Goal: Book appointment/travel/reservation

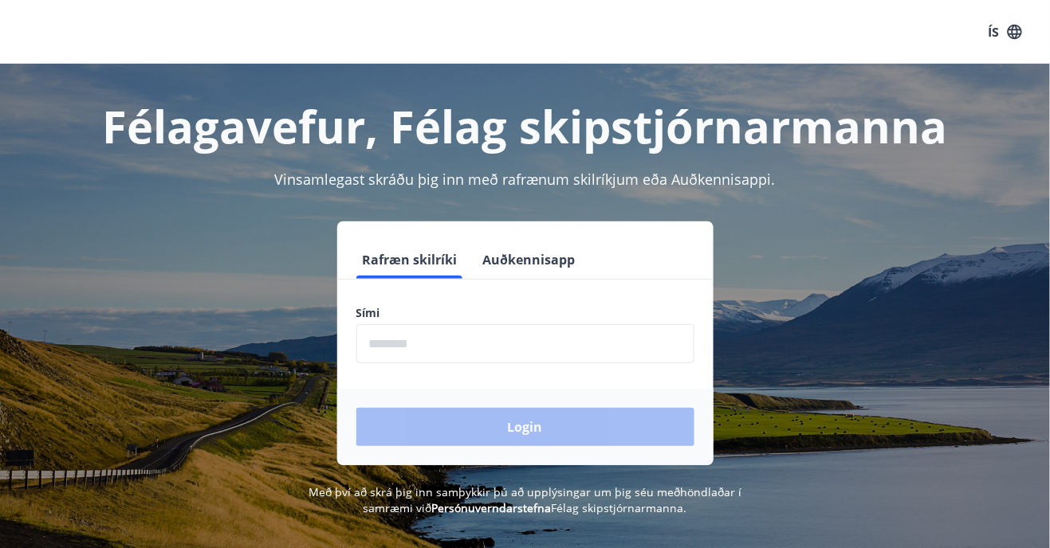
click at [387, 361] on input "phone" at bounding box center [525, 343] width 338 height 39
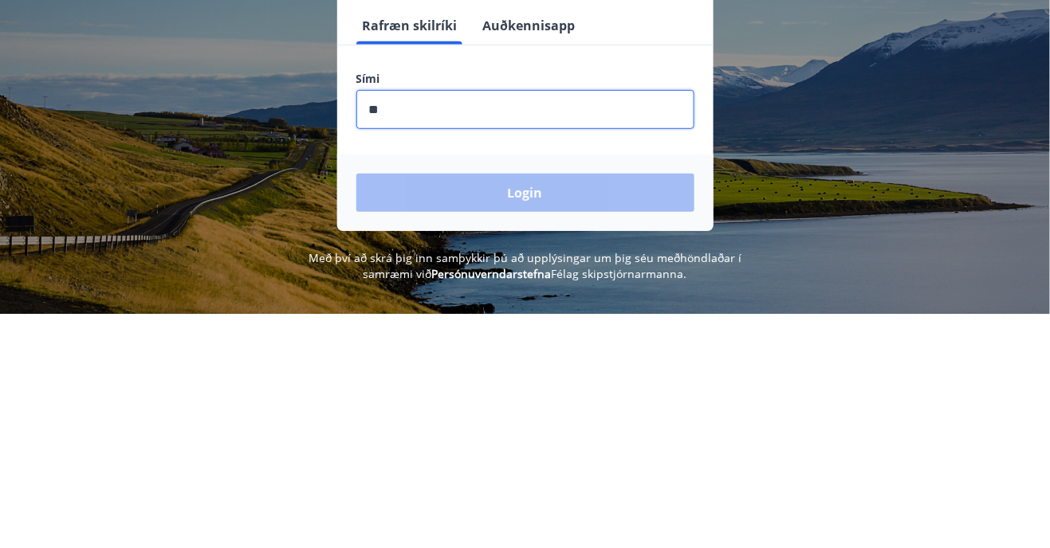
type input "********"
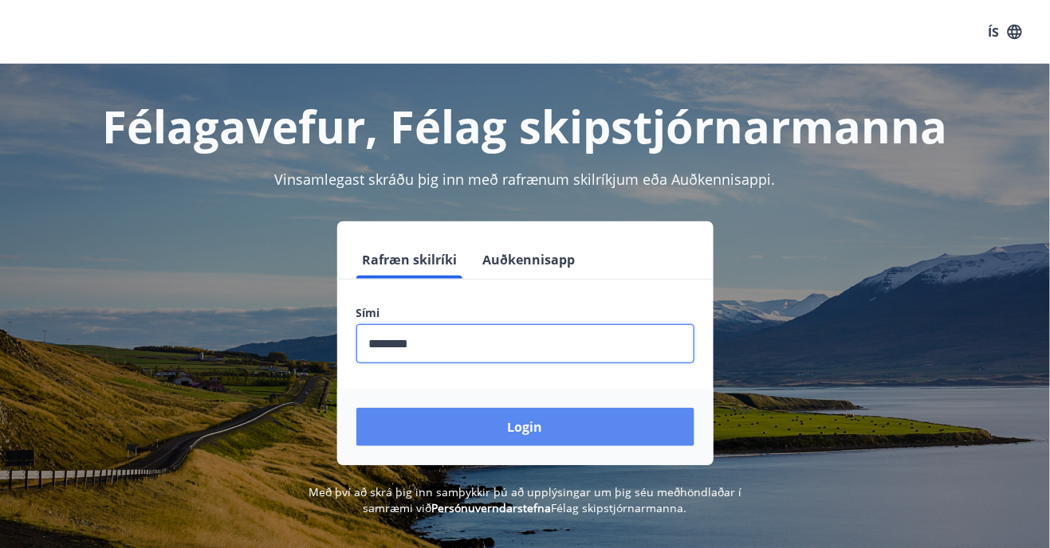
click at [527, 429] on button "Login" at bounding box center [525, 427] width 338 height 38
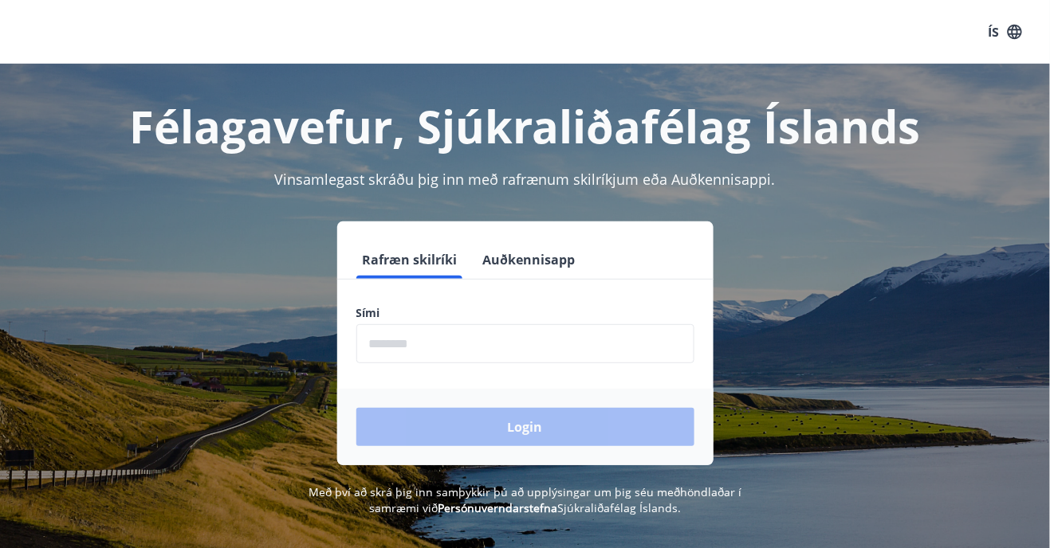
click at [383, 352] on input "phone" at bounding box center [525, 343] width 338 height 39
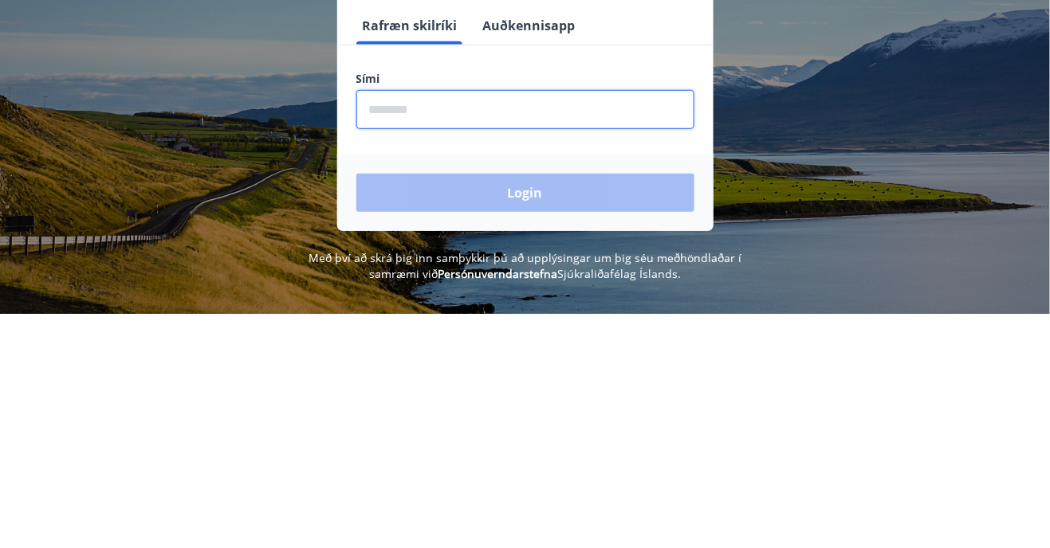
type input "********"
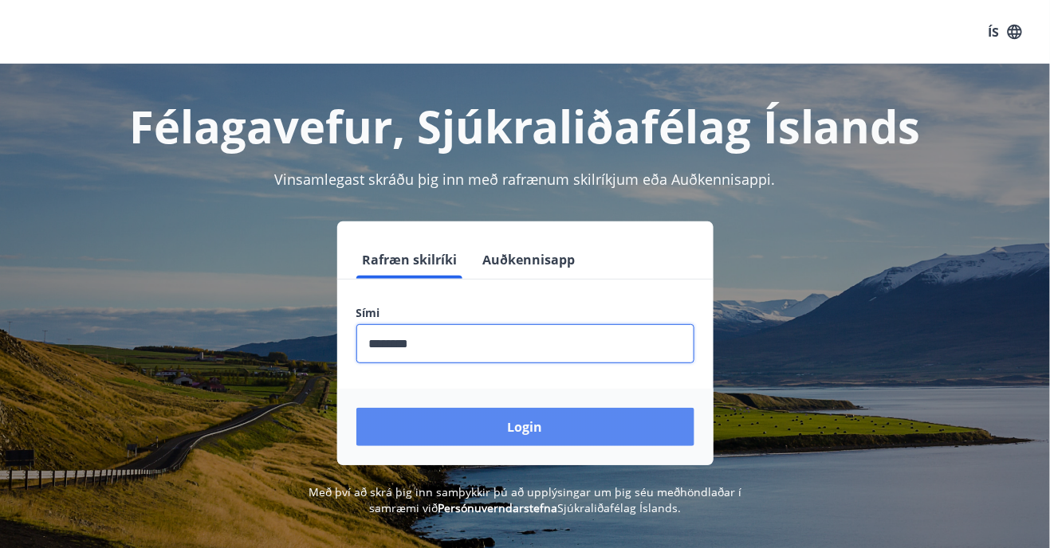
click at [533, 434] on button "Login" at bounding box center [525, 427] width 338 height 38
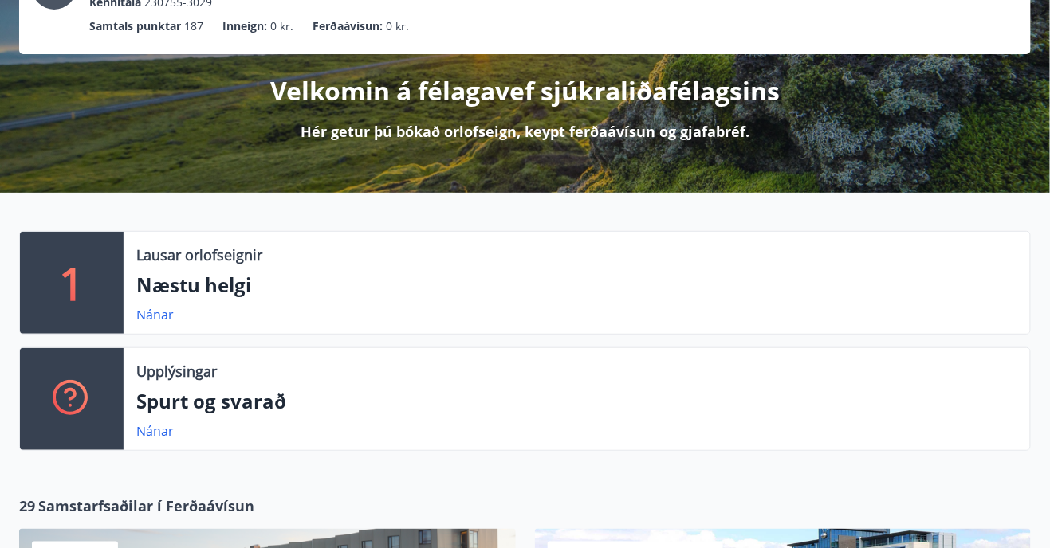
scroll to position [147, 0]
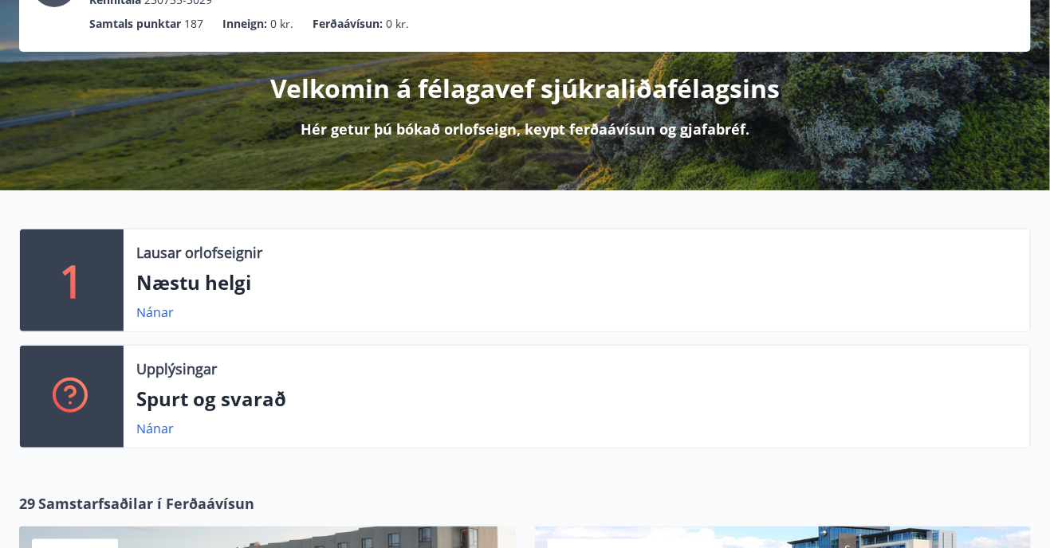
click at [71, 278] on p "1" at bounding box center [72, 280] width 26 height 61
click at [158, 316] on link "Nánar" at bounding box center [154, 313] width 37 height 18
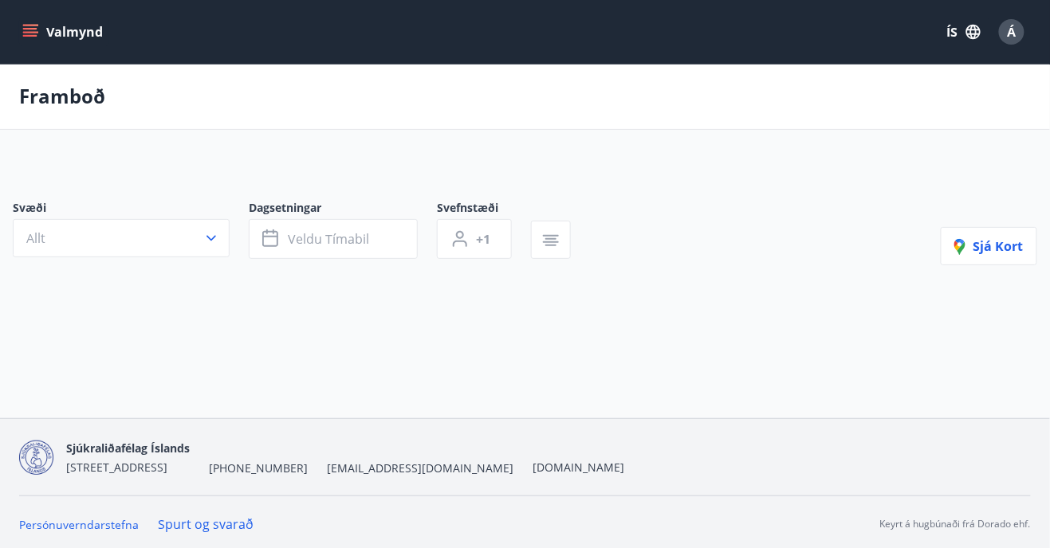
type input "*"
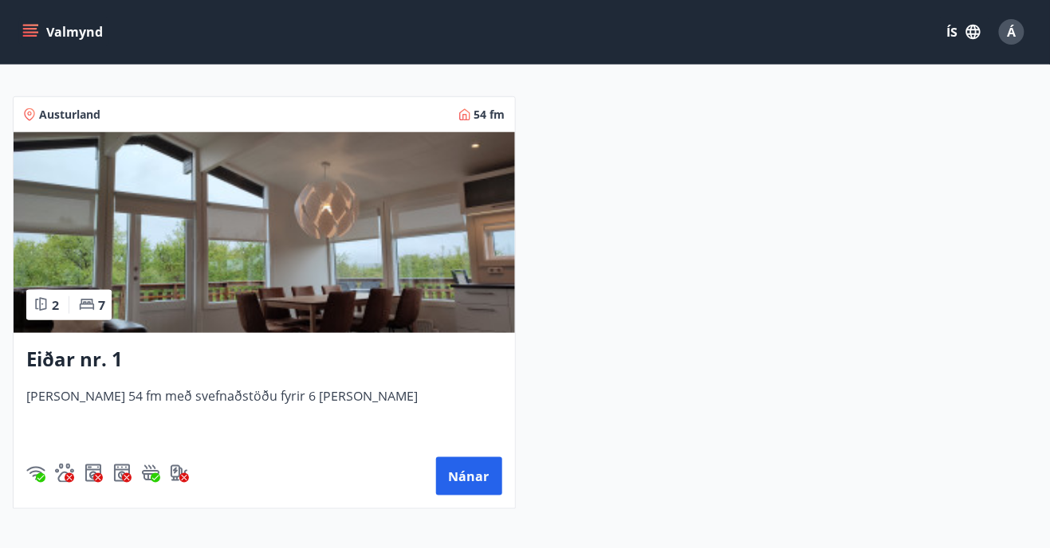
scroll to position [296, 0]
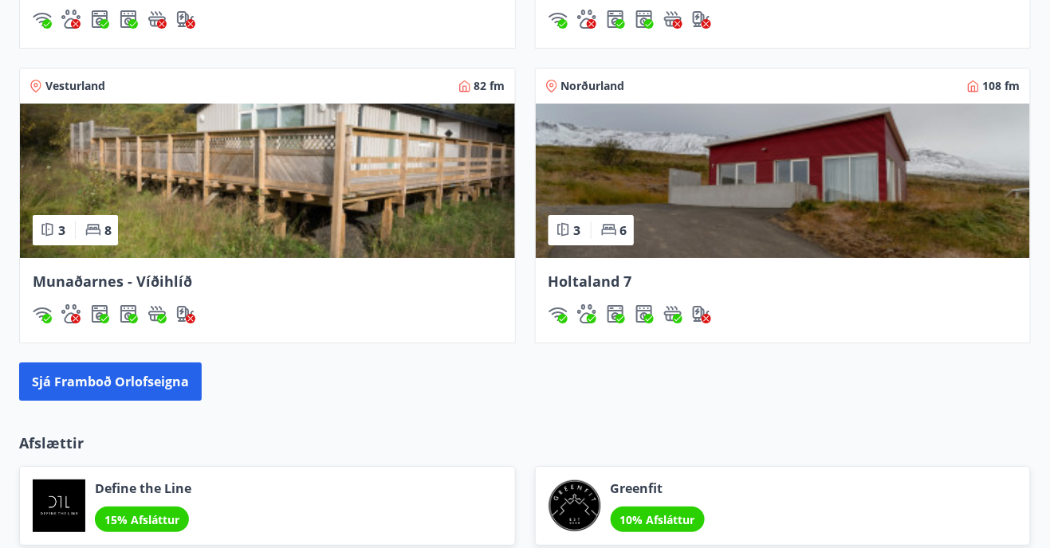
scroll to position [1420, 0]
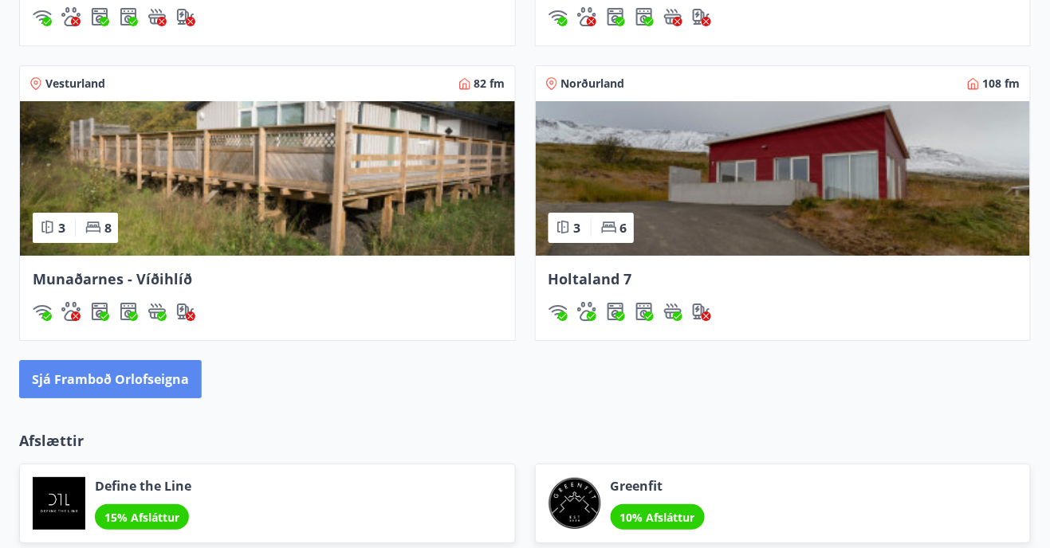
click at [91, 375] on button "Sjá framboð orlofseigna" at bounding box center [110, 379] width 183 height 38
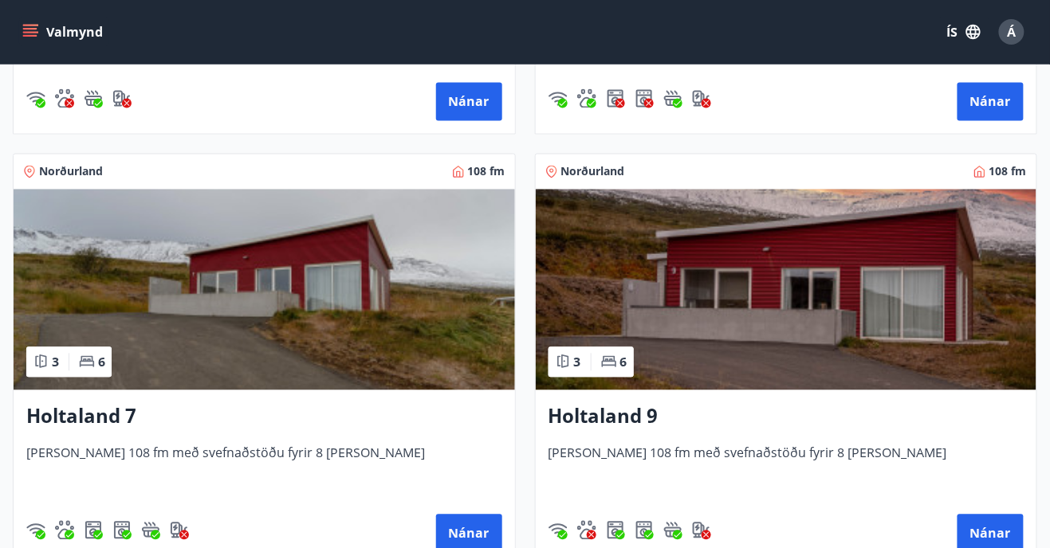
scroll to position [2363, 0]
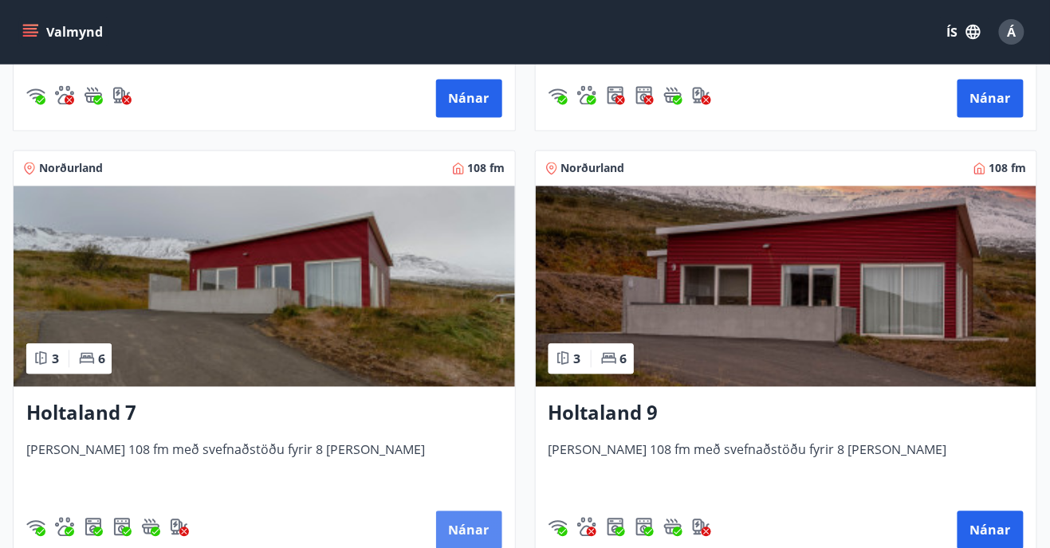
click at [467, 523] on button "Nánar" at bounding box center [469, 531] width 66 height 38
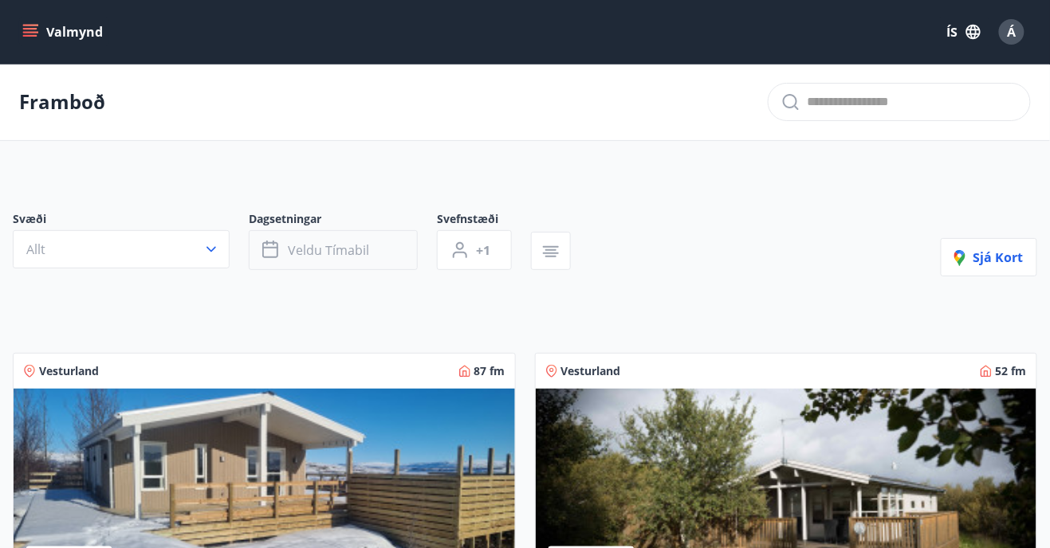
click at [288, 243] on span "Veldu tímabil" at bounding box center [328, 251] width 81 height 18
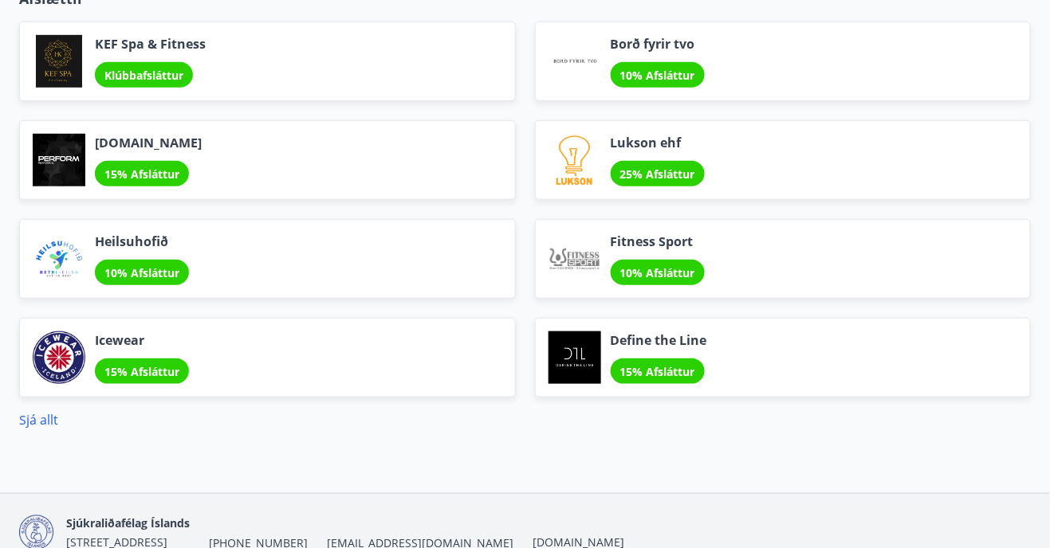
scroll to position [1888, 0]
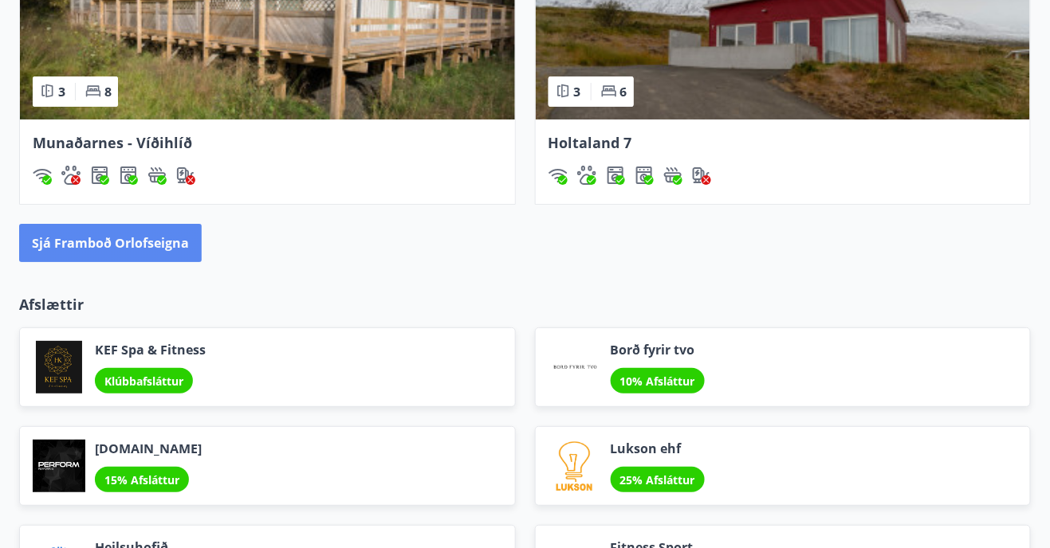
click at [99, 239] on button "Sjá framboð orlofseigna" at bounding box center [110, 243] width 183 height 38
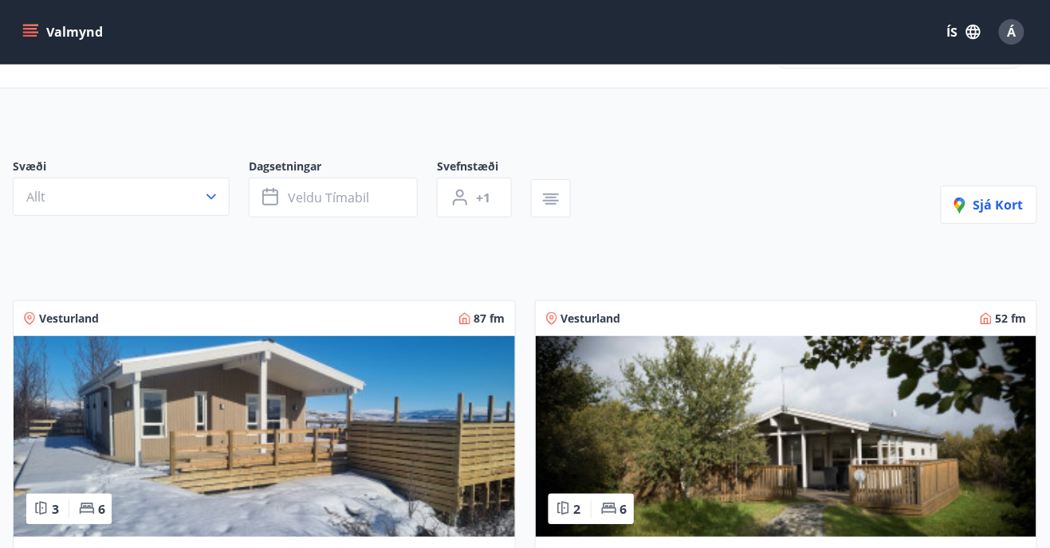
scroll to position [1556, 0]
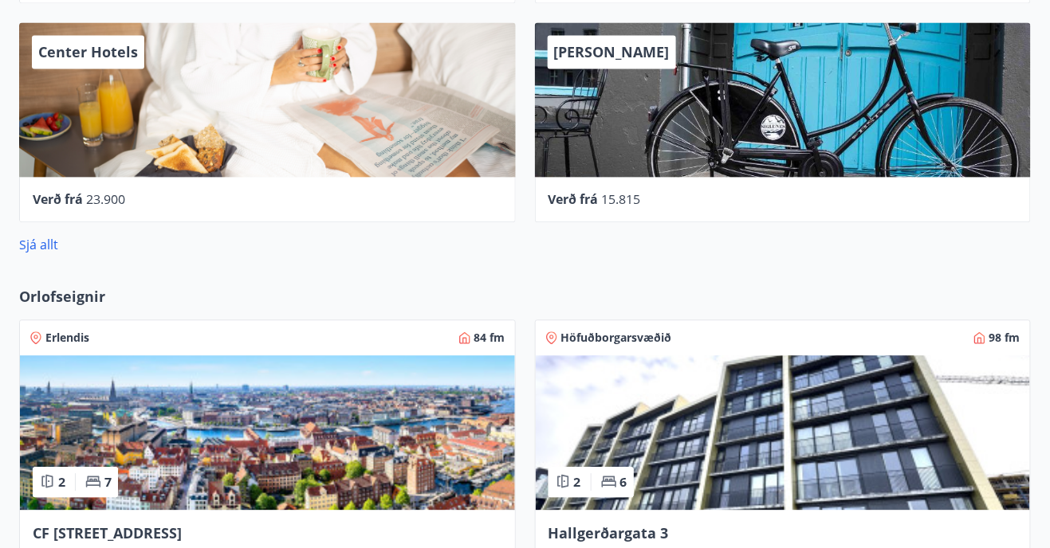
scroll to position [862, 0]
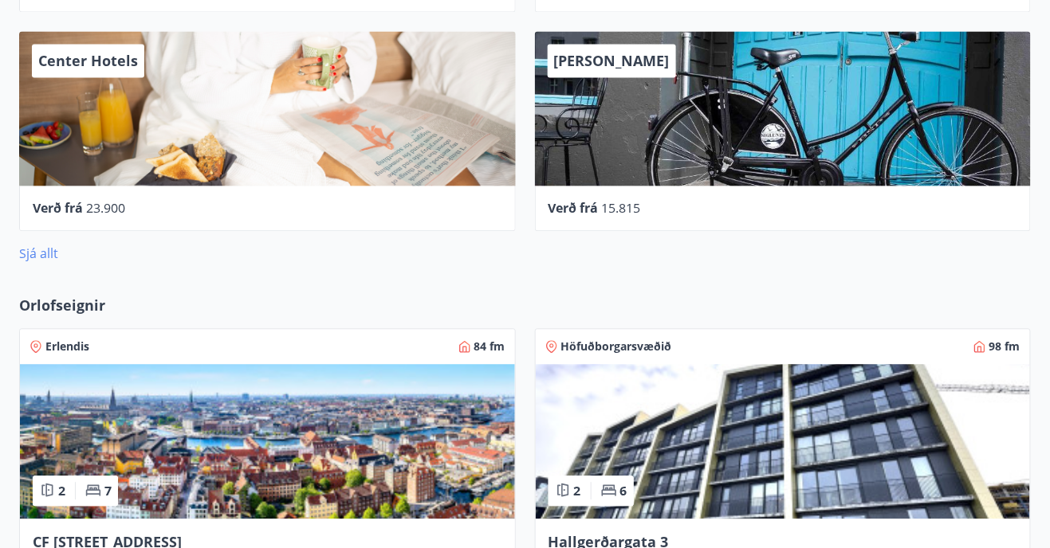
click at [41, 254] on link "Sjá allt" at bounding box center [38, 254] width 39 height 18
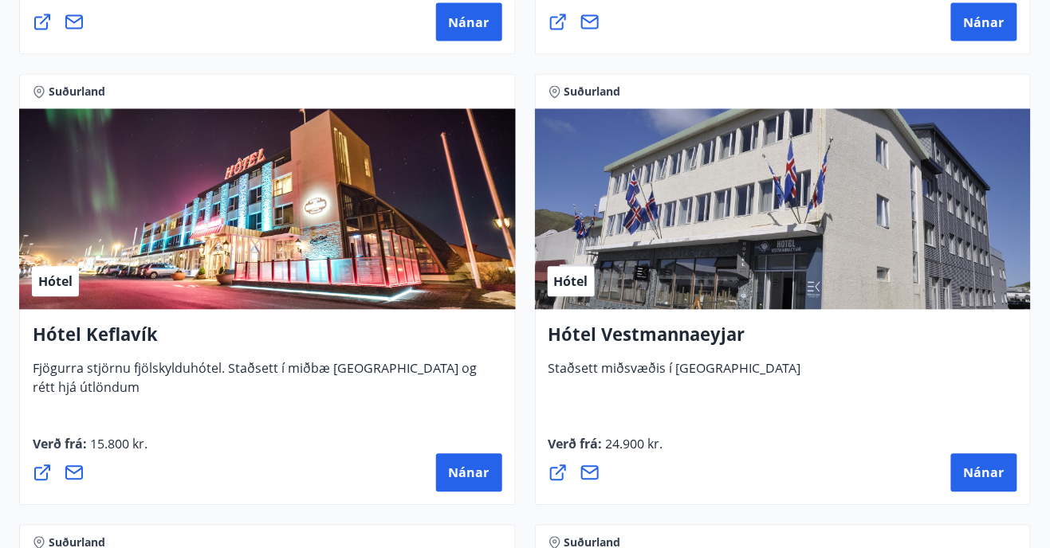
scroll to position [5640, 0]
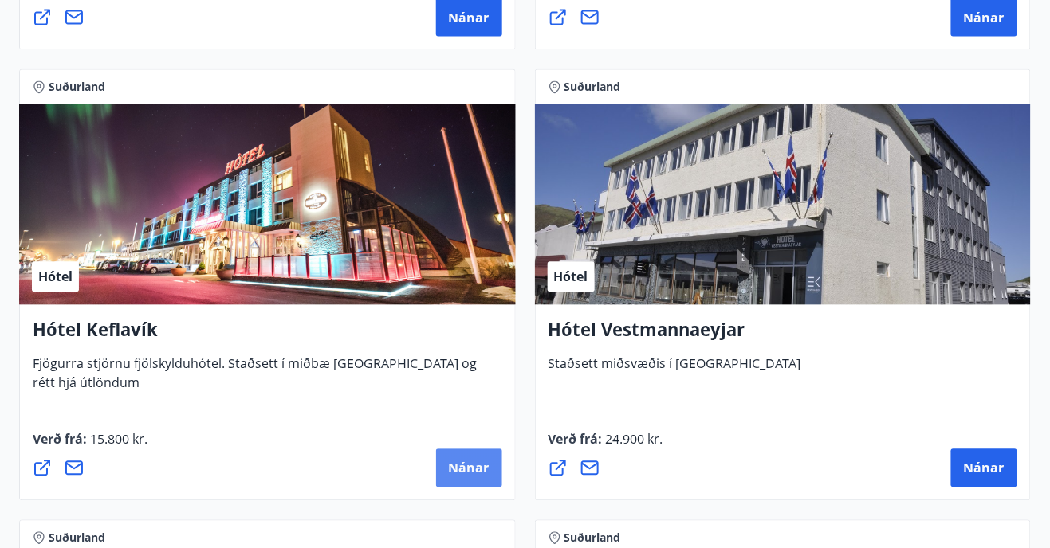
click at [463, 466] on span "Nánar" at bounding box center [469, 469] width 41 height 18
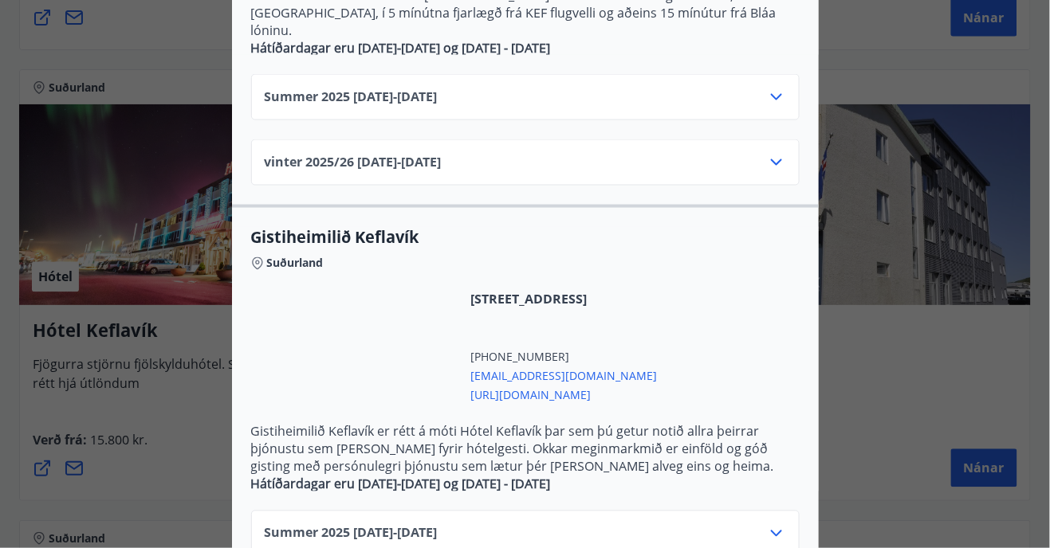
scroll to position [593, 0]
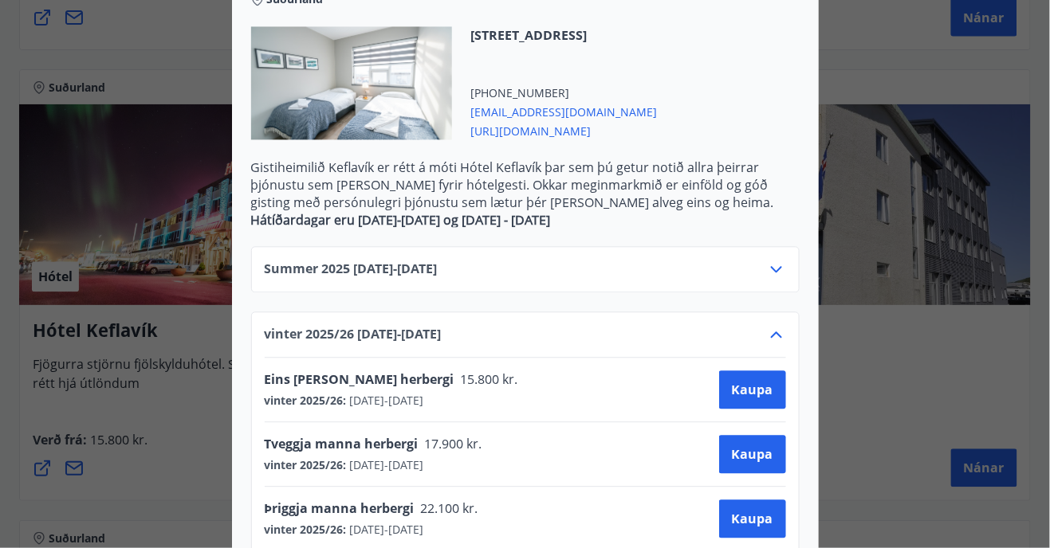
scroll to position [851, 0]
click at [776, 324] on icon at bounding box center [776, 333] width 19 height 19
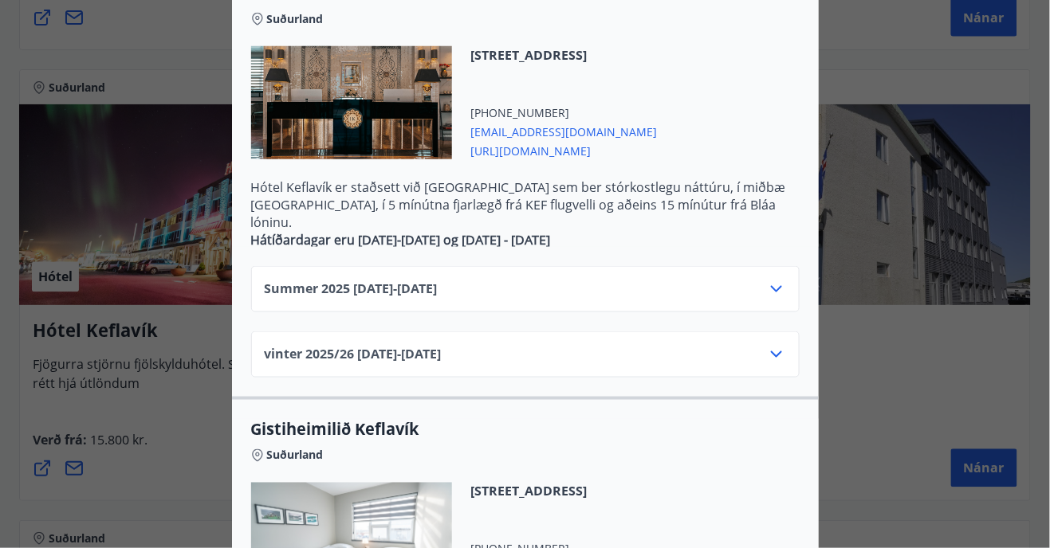
scroll to position [391, 0]
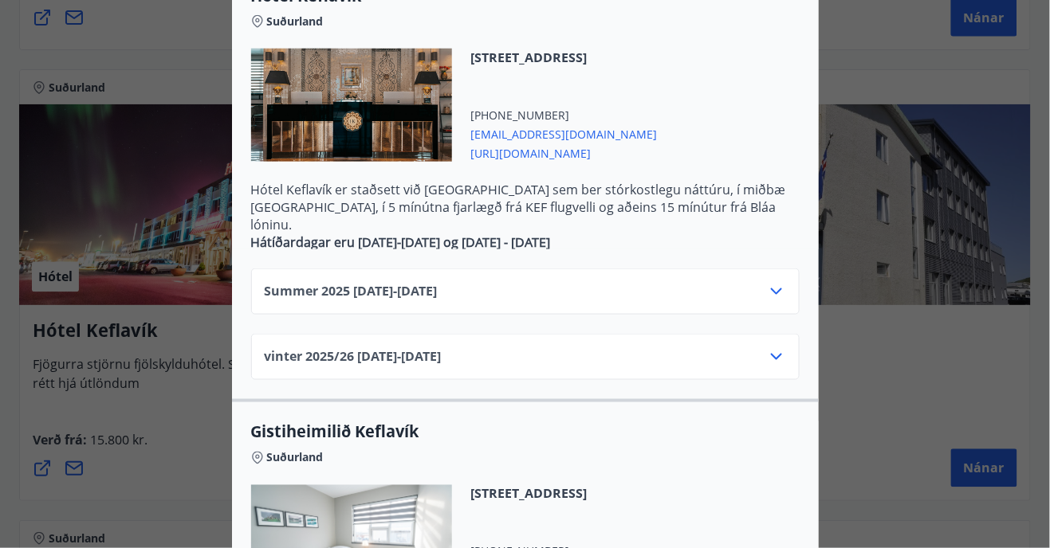
click at [784, 348] on icon at bounding box center [776, 357] width 19 height 19
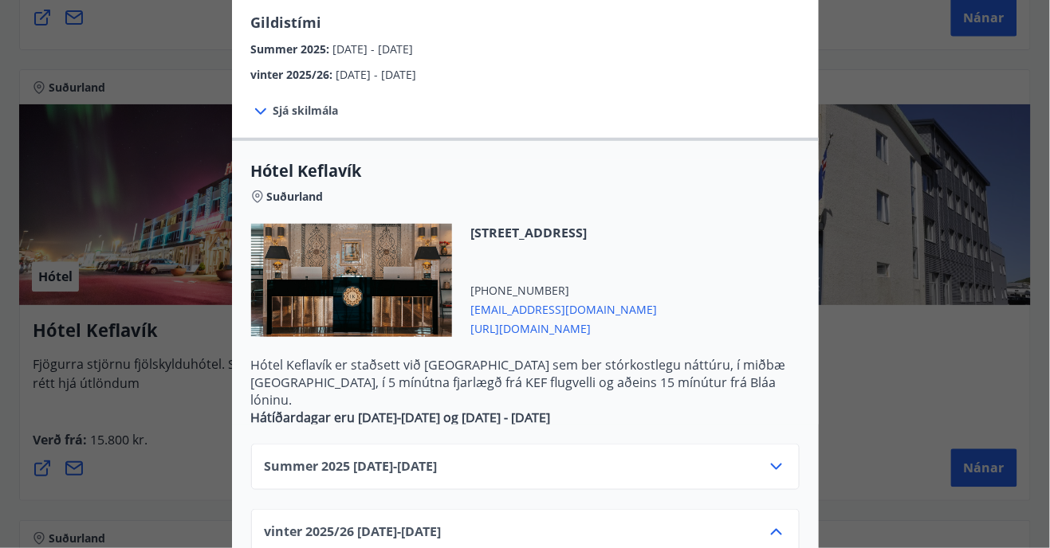
scroll to position [215, 0]
click at [785, 524] on icon at bounding box center [776, 533] width 19 height 19
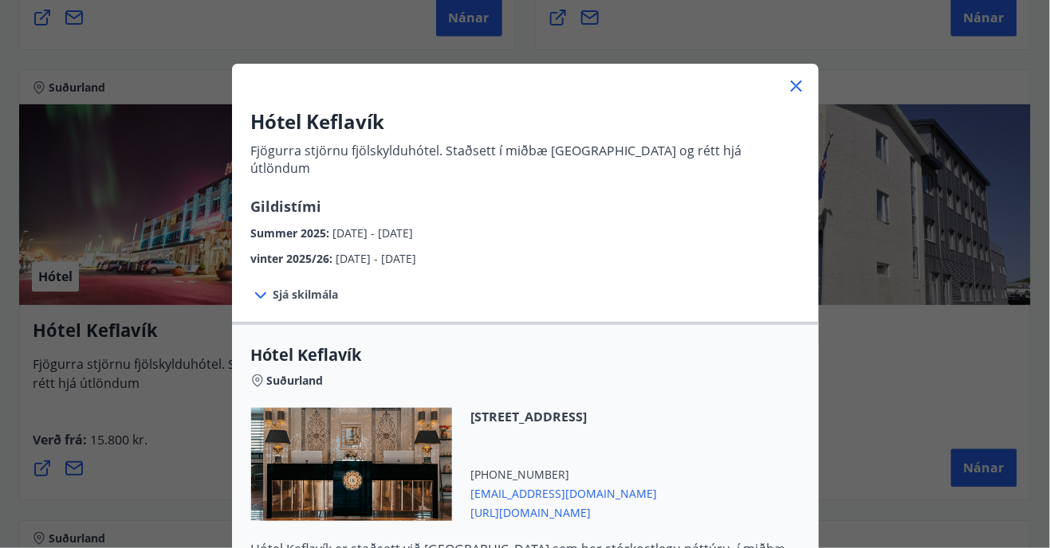
scroll to position [0, 0]
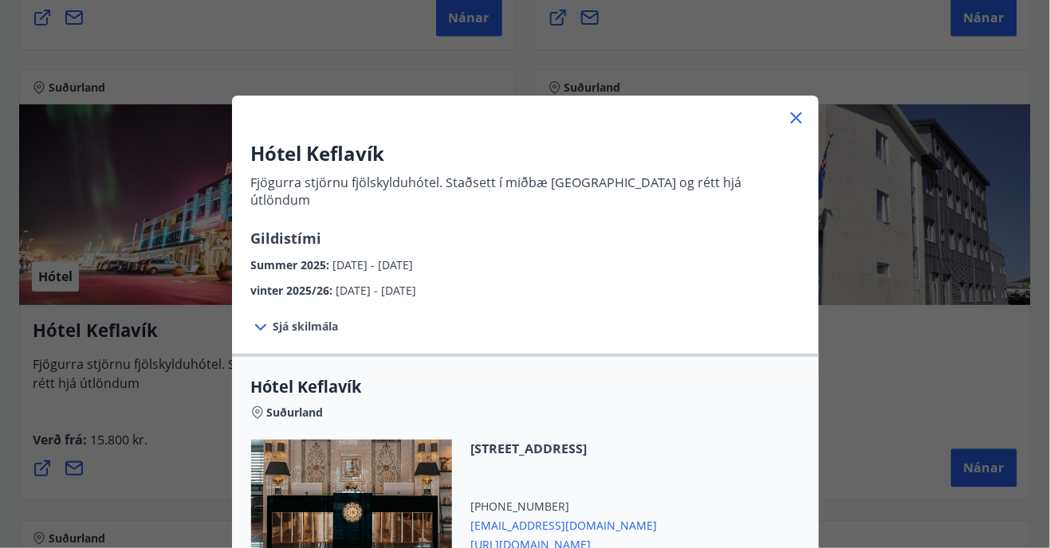
click at [805, 115] on icon at bounding box center [796, 117] width 19 height 19
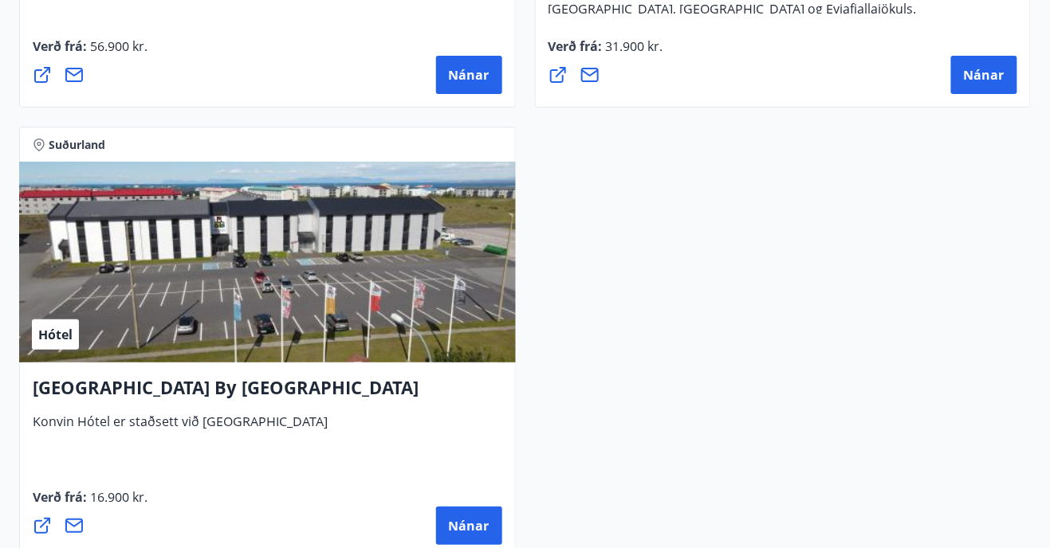
scroll to position [6487, 0]
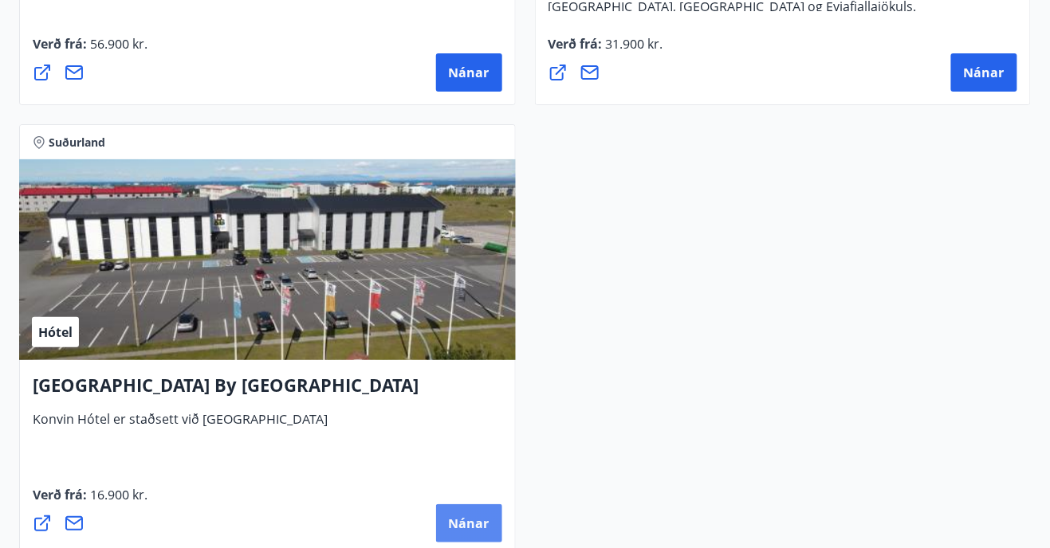
click at [473, 525] on span "Nánar" at bounding box center [469, 524] width 41 height 18
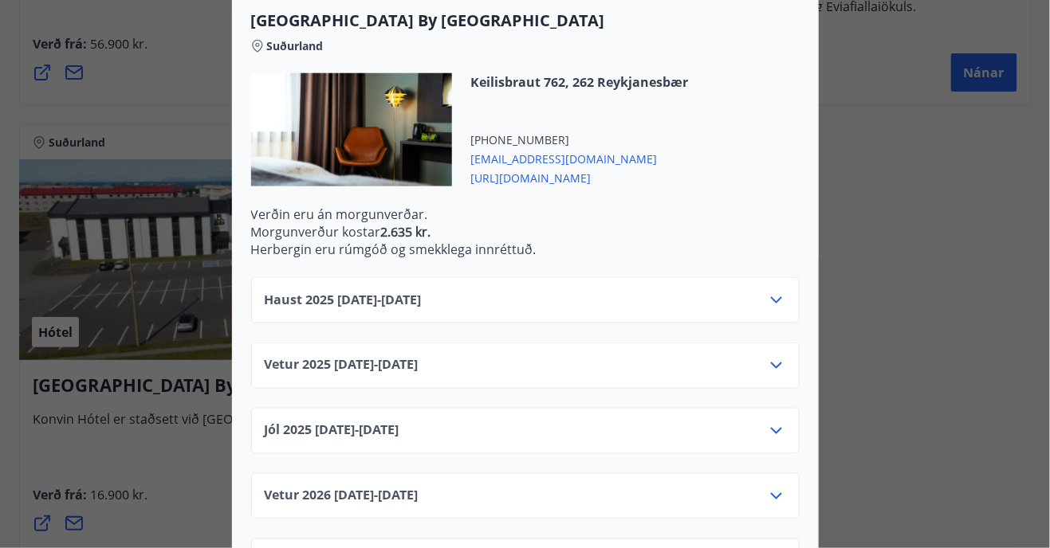
scroll to position [446, 0]
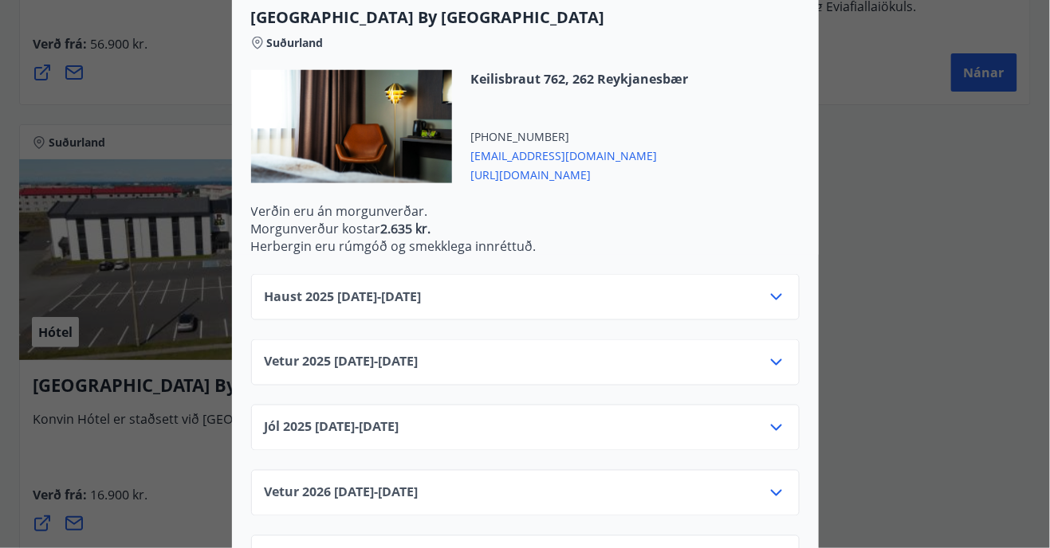
click at [773, 492] on icon at bounding box center [776, 493] width 11 height 6
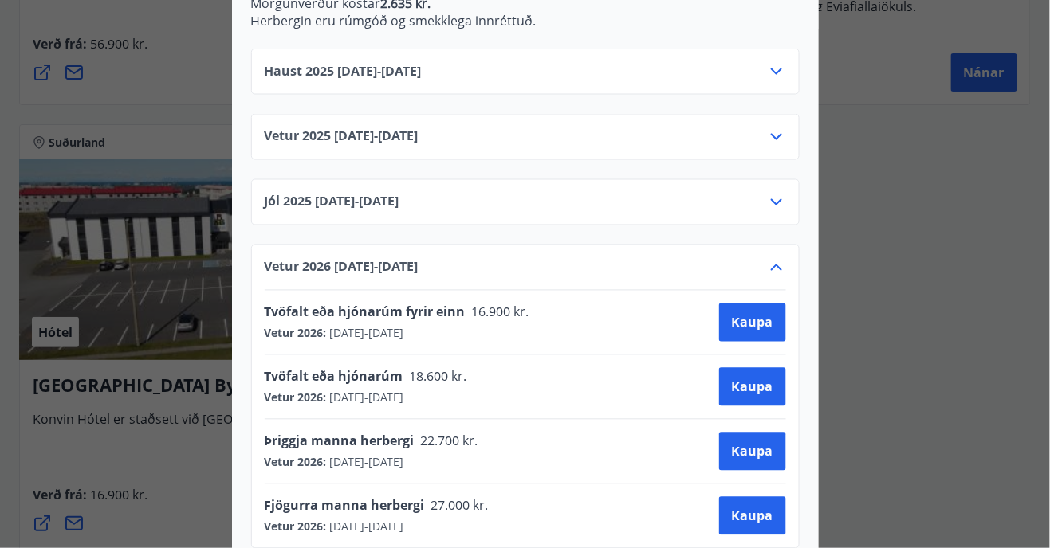
scroll to position [672, 0]
click at [777, 266] on icon at bounding box center [776, 267] width 19 height 19
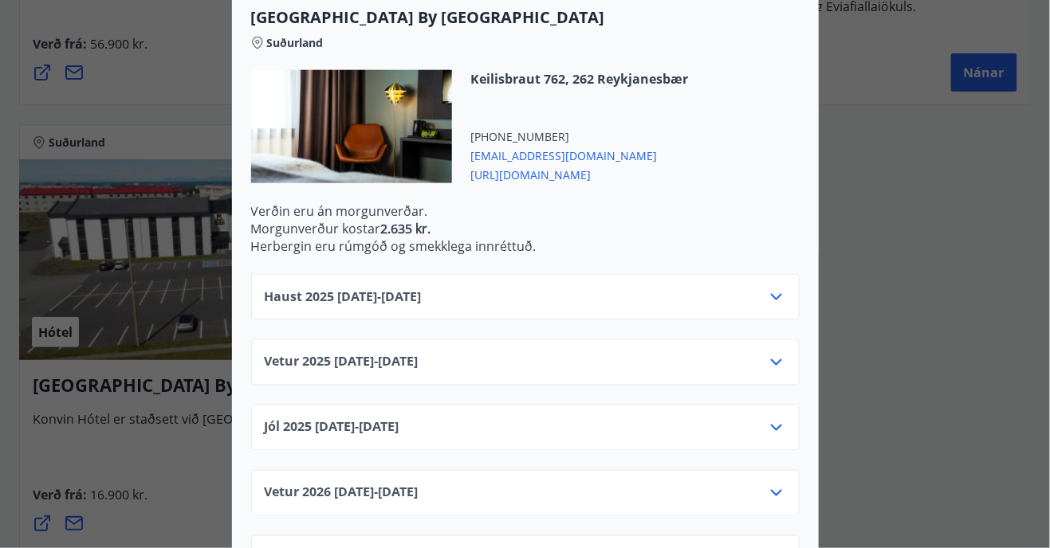
click at [906, 194] on div at bounding box center [525, 274] width 1050 height 548
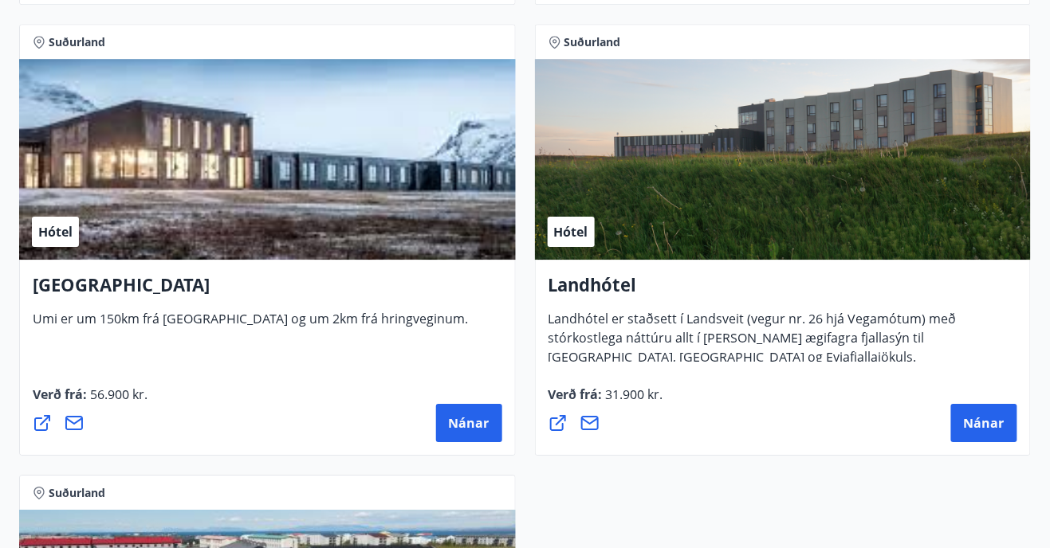
scroll to position [6135, 0]
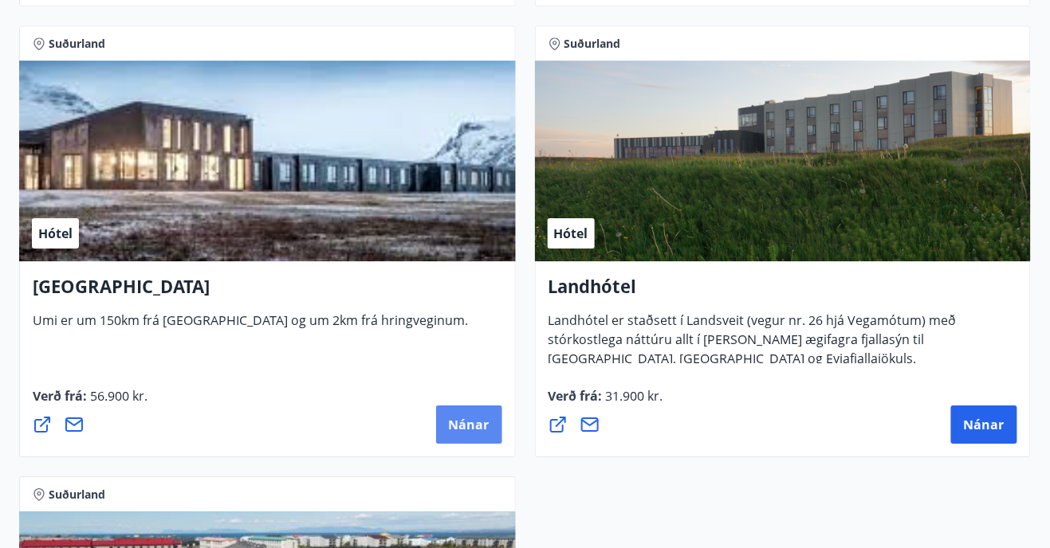
click at [470, 422] on span "Nánar" at bounding box center [469, 425] width 41 height 18
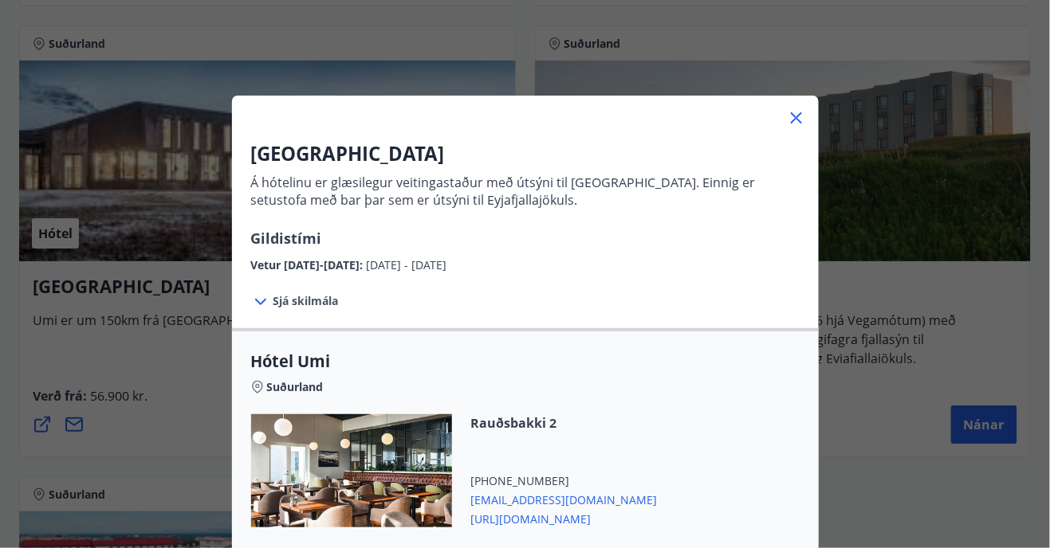
scroll to position [112, 0]
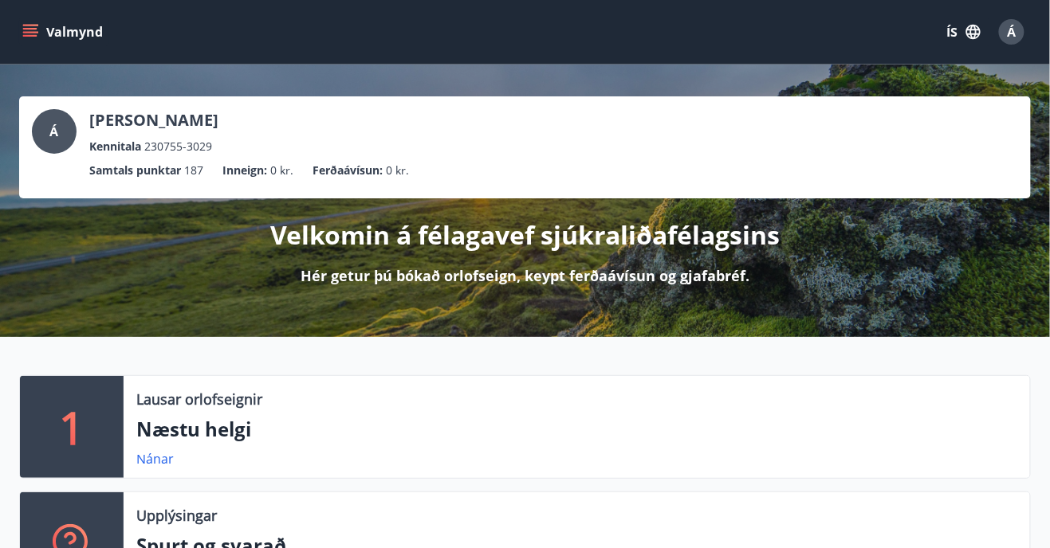
click at [28, 26] on icon "menu" at bounding box center [30, 32] width 16 height 16
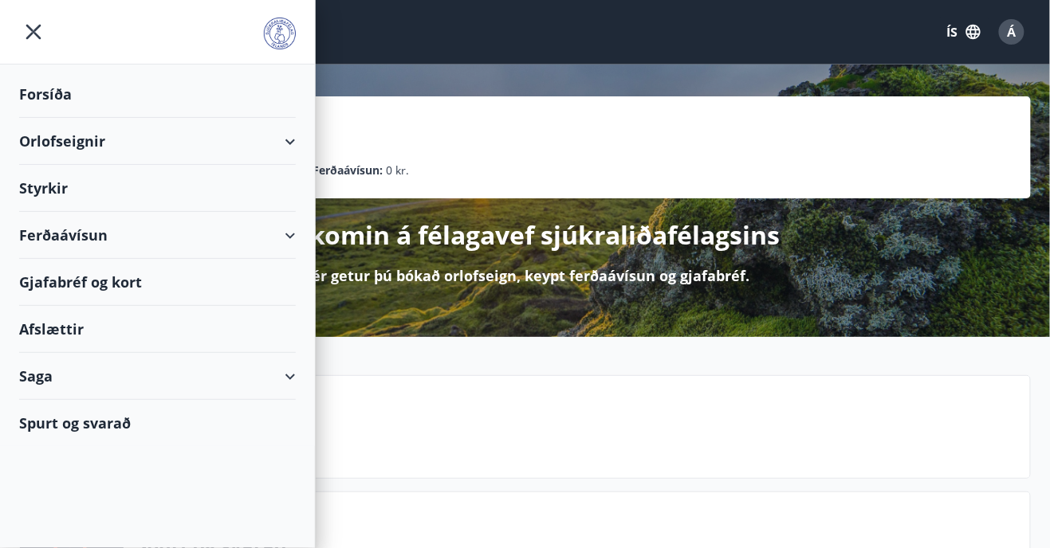
click at [38, 239] on div "Ferðaávísun" at bounding box center [157, 235] width 277 height 47
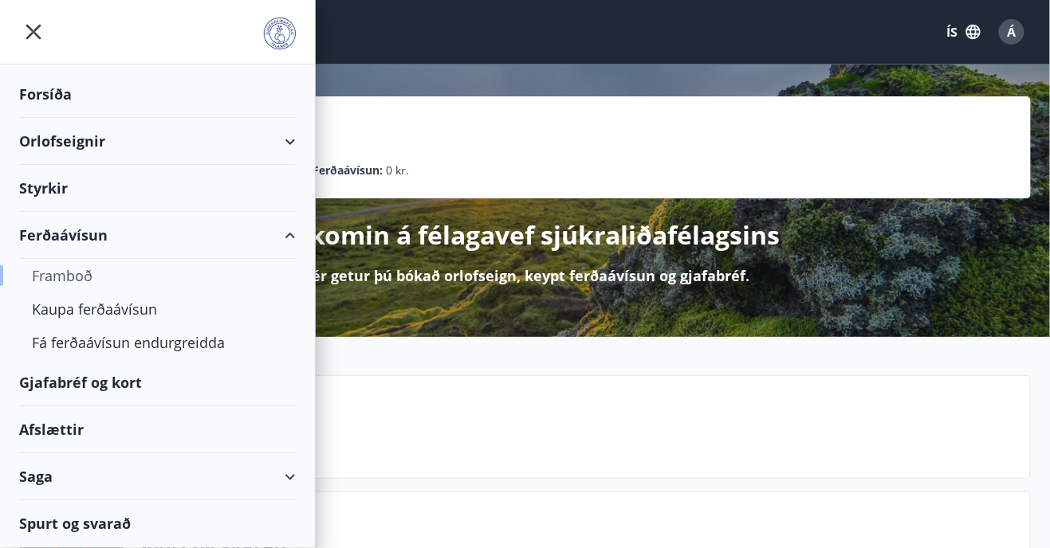
click at [77, 276] on div "Framboð" at bounding box center [157, 275] width 251 height 33
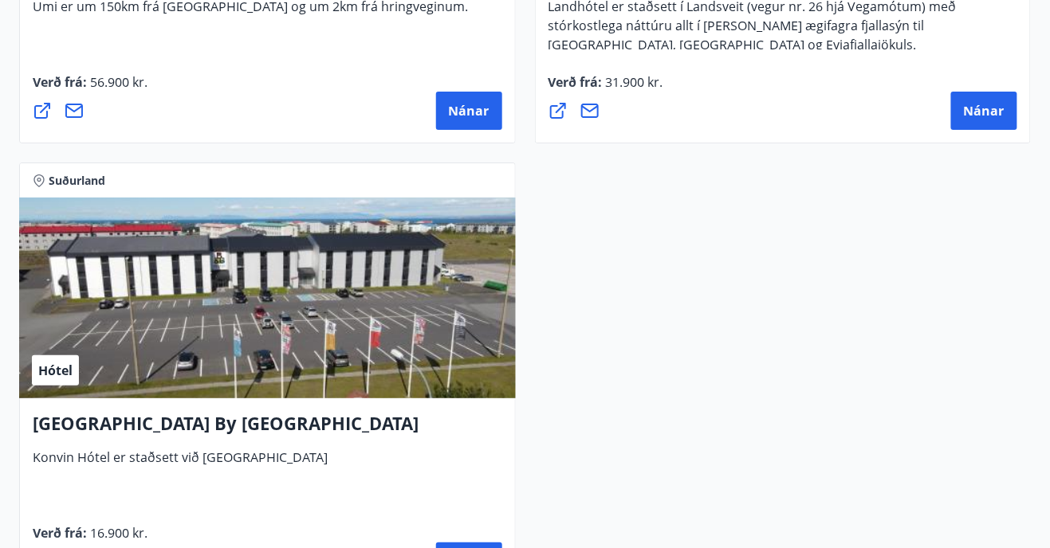
scroll to position [6650, 0]
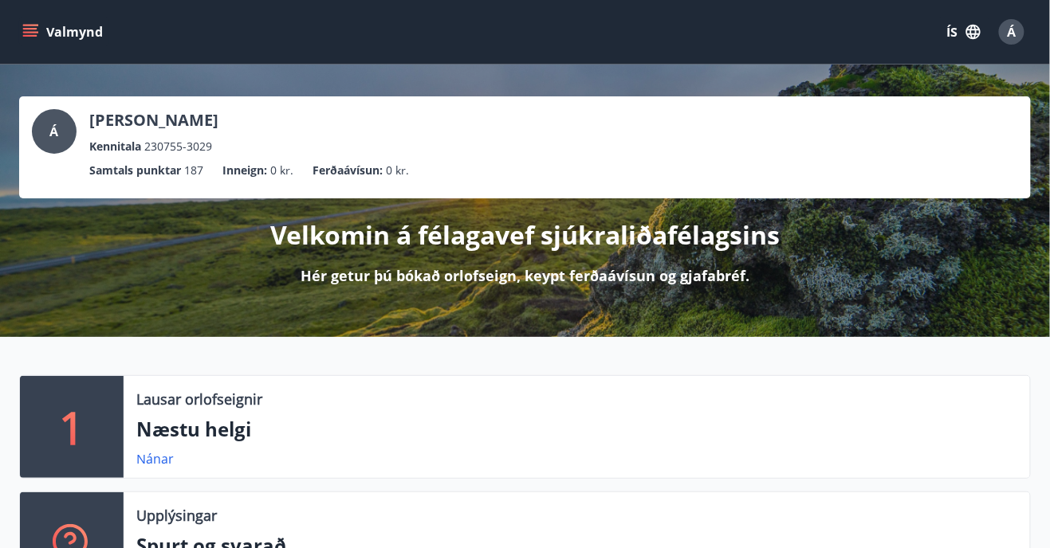
click at [34, 33] on icon "menu" at bounding box center [32, 32] width 18 height 2
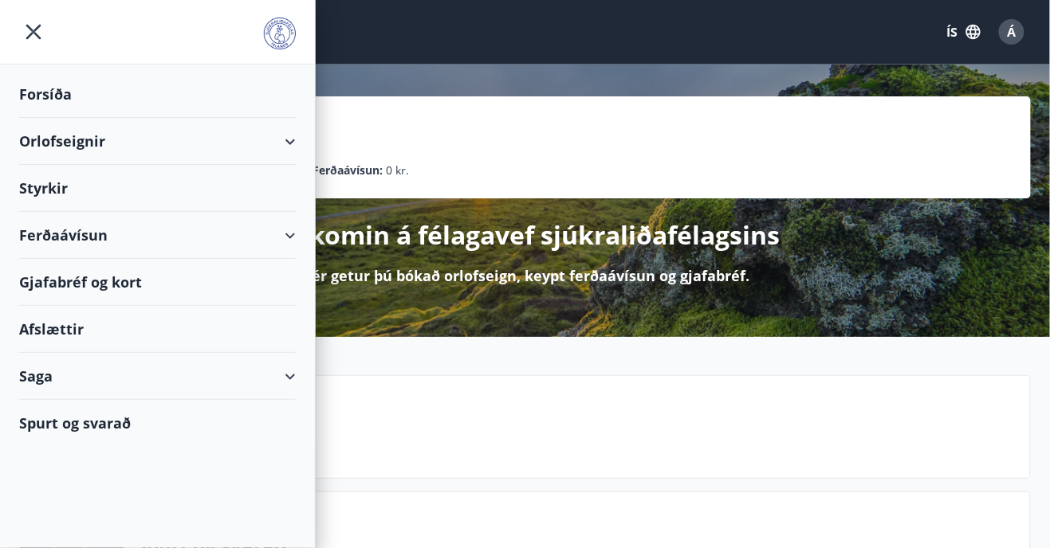
click at [75, 140] on div "Orlofseignir" at bounding box center [157, 141] width 277 height 47
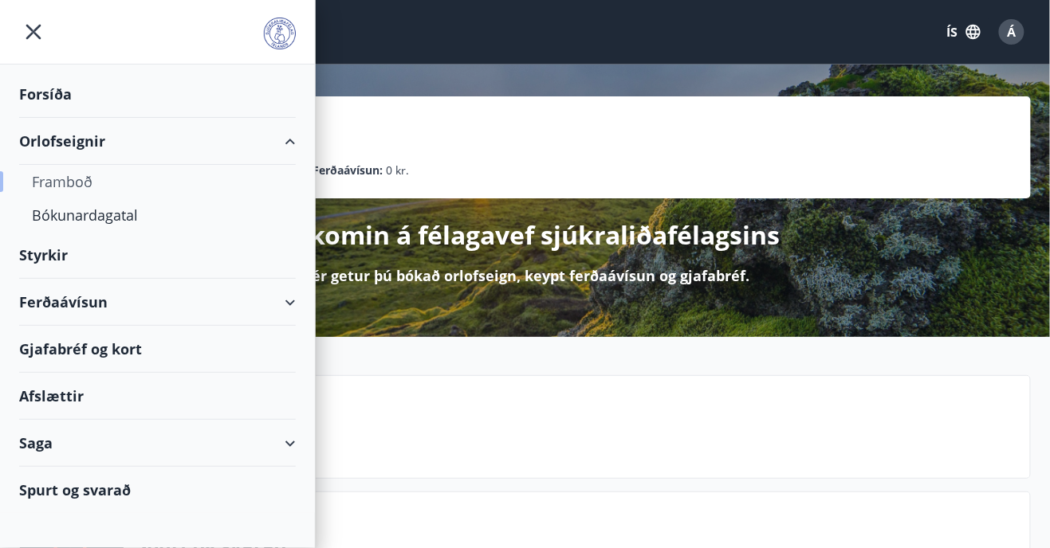
click at [59, 179] on div "Framboð" at bounding box center [157, 181] width 251 height 33
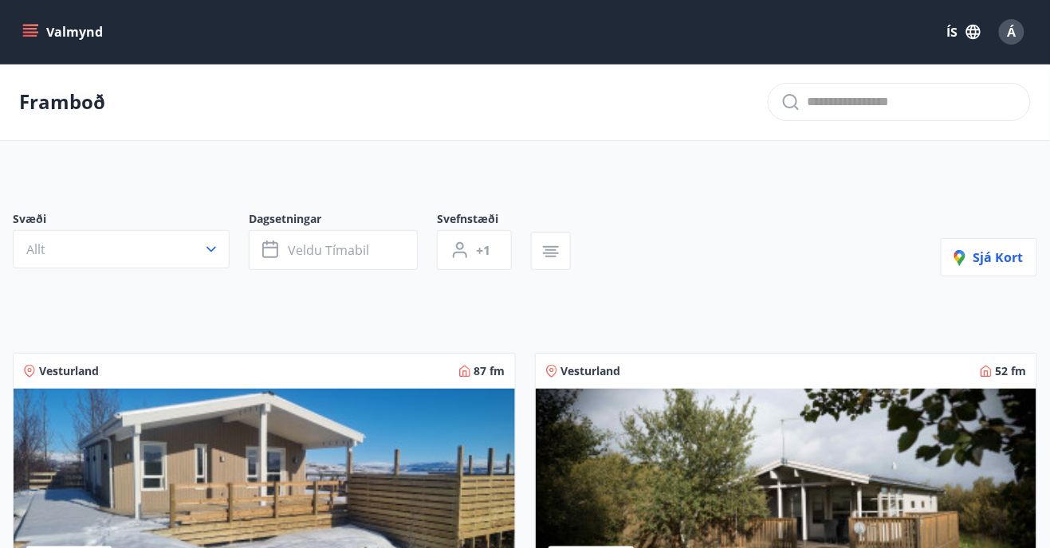
click at [958, 37] on button "ÍS" at bounding box center [963, 32] width 51 height 29
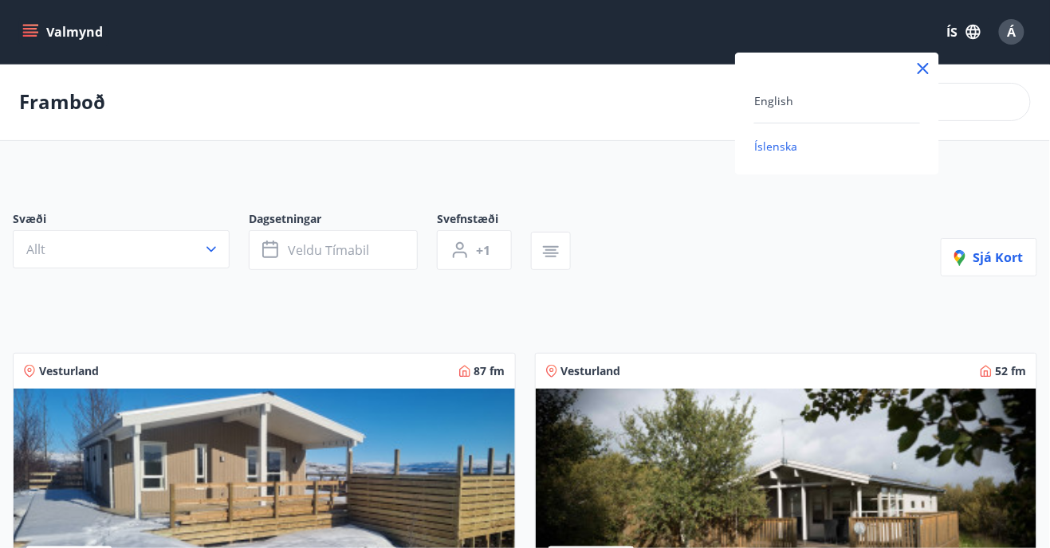
click at [922, 68] on icon at bounding box center [923, 69] width 2 height 2
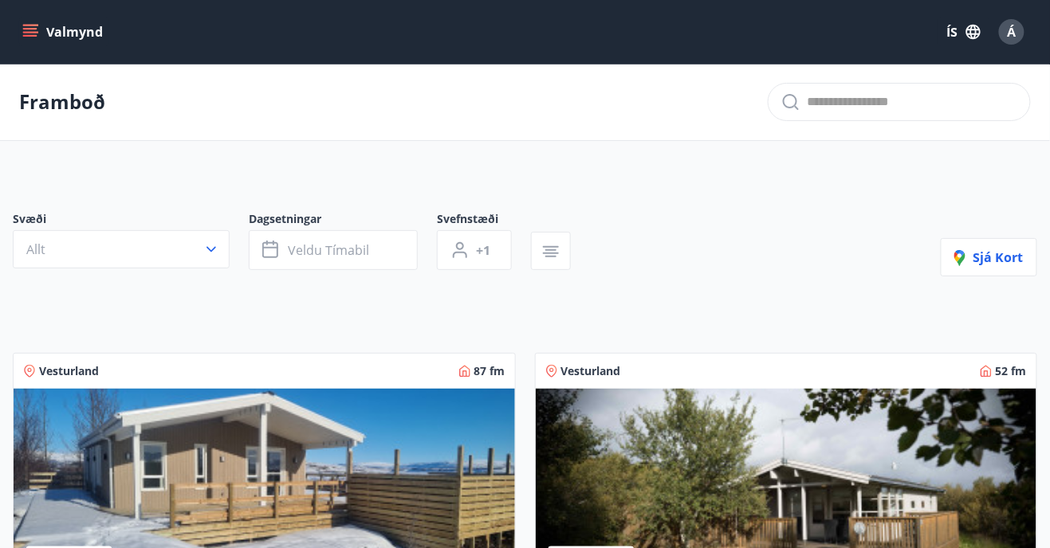
click at [1013, 36] on span "Á" at bounding box center [1012, 32] width 9 height 18
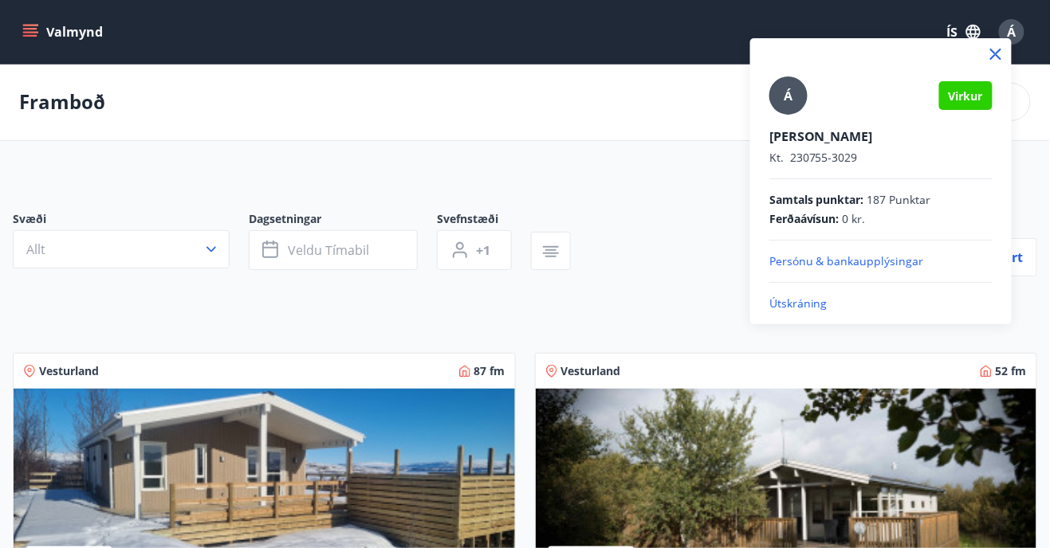
click at [896, 306] on p "Útskráning" at bounding box center [880, 304] width 223 height 16
